Goal: Entertainment & Leisure: Consume media (video, audio)

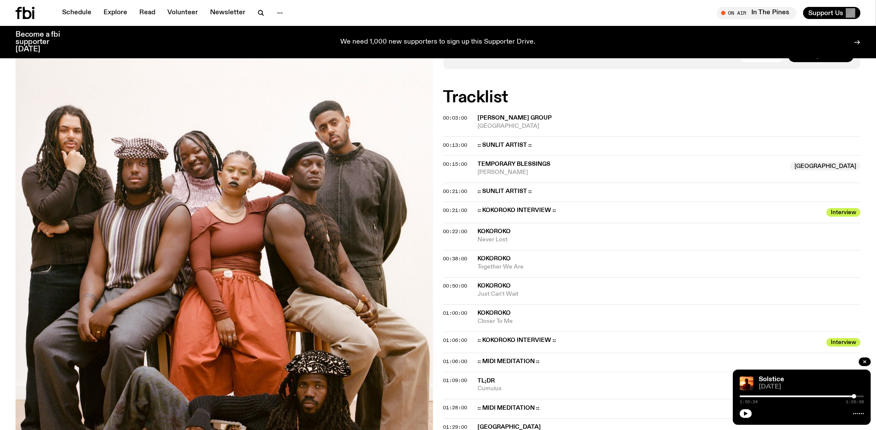
scroll to position [273, 0]
click at [740, 414] on div at bounding box center [802, 412] width 124 height 10
click at [745, 413] on icon "button" at bounding box center [746, 413] width 4 height 4
click at [747, 396] on div at bounding box center [792, 396] width 124 height 2
click at [758, 396] on div at bounding box center [802, 396] width 124 height 2
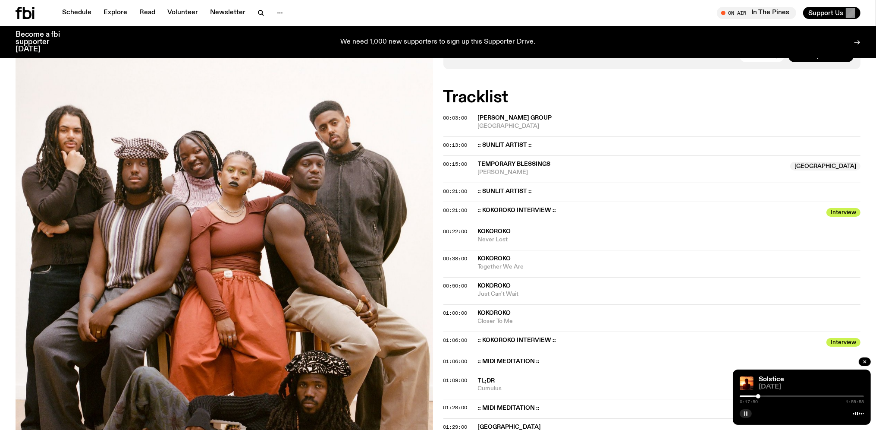
click at [768, 396] on div at bounding box center [802, 396] width 124 height 2
click at [763, 395] on div "0:27:00 1:59:58" at bounding box center [802, 398] width 124 height 10
click at [764, 397] on div at bounding box center [802, 396] width 124 height 2
click at [764, 396] on div at bounding box center [706, 396] width 124 height 2
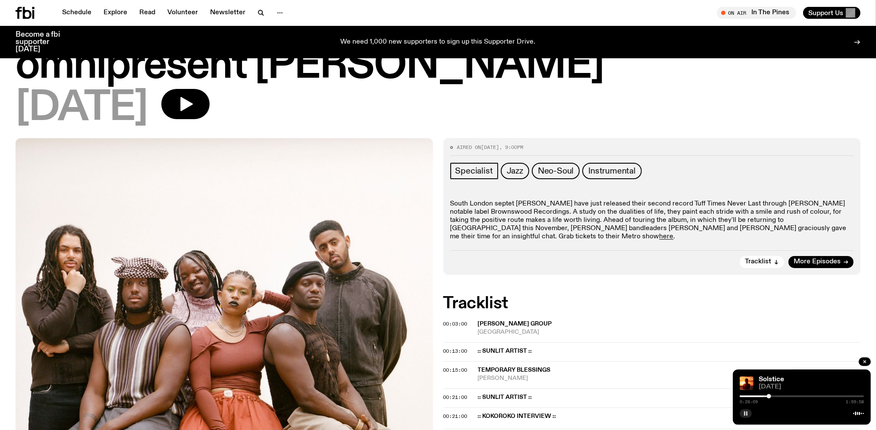
scroll to position [45, 0]
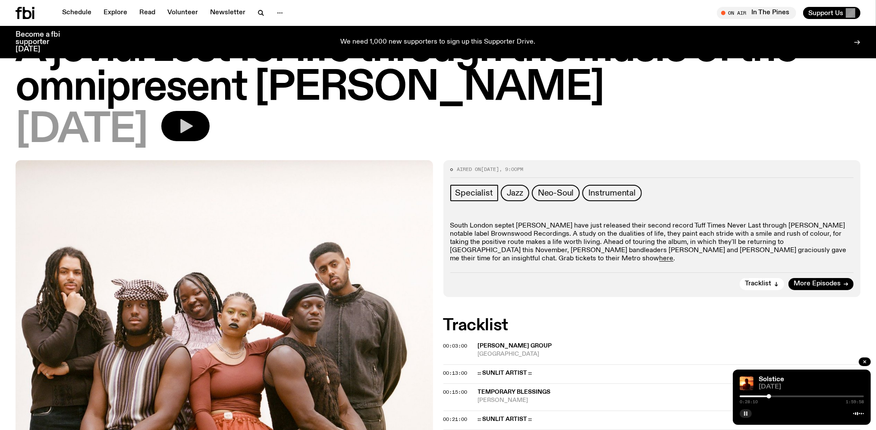
click at [194, 125] on icon "button" at bounding box center [185, 125] width 17 height 17
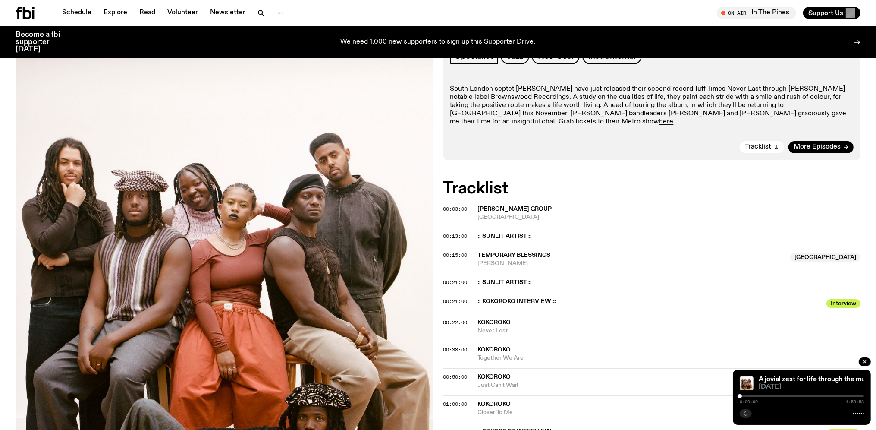
scroll to position [364, 0]
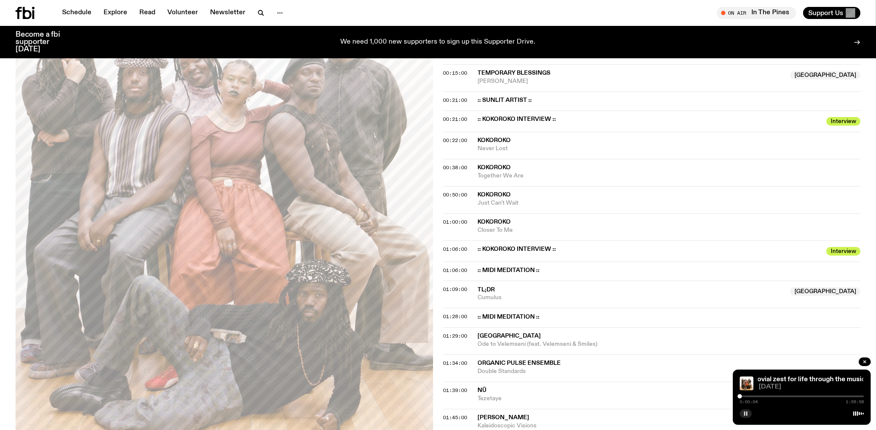
click at [773, 397] on div at bounding box center [802, 396] width 124 height 2
click at [761, 396] on div at bounding box center [802, 396] width 124 height 2
click at [766, 396] on div at bounding box center [802, 396] width 124 height 2
click at [762, 396] on div at bounding box center [703, 396] width 124 height 2
